Goal: Go to known website: Access a specific website the user already knows

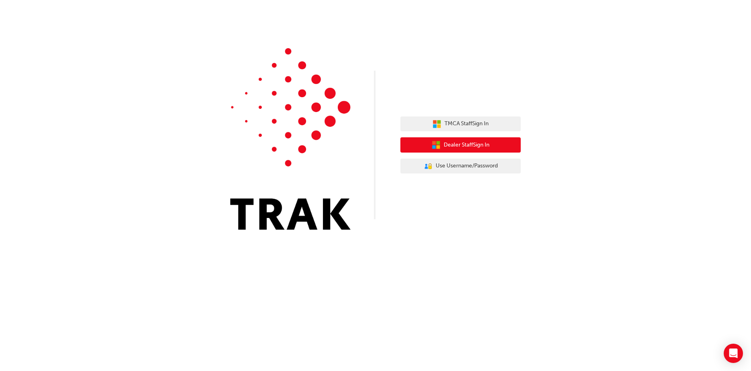
click at [501, 143] on button "Dealer Staff Sign In" at bounding box center [460, 144] width 120 height 15
